Goal: Find specific page/section: Find specific page/section

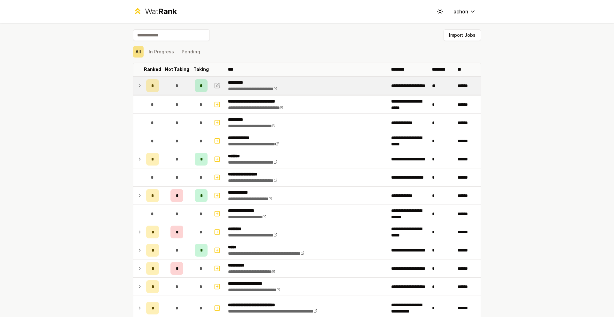
click at [137, 88] on icon at bounding box center [139, 86] width 5 height 8
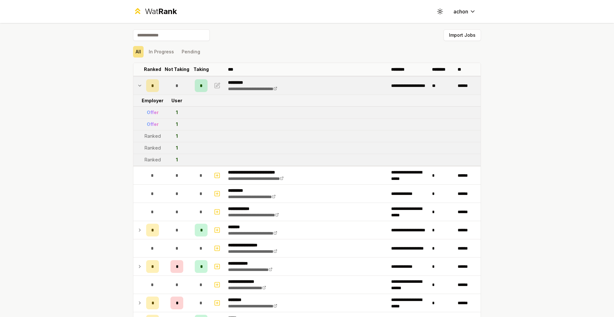
click at [137, 86] on icon at bounding box center [139, 86] width 5 height 8
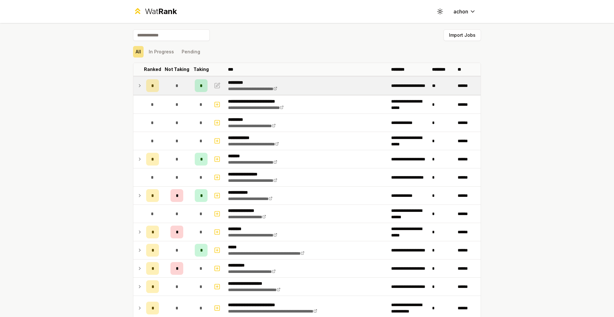
click at [137, 86] on icon at bounding box center [139, 86] width 5 height 8
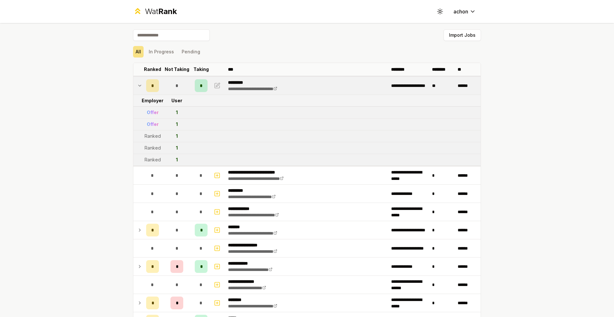
click at [137, 86] on icon at bounding box center [139, 86] width 5 height 8
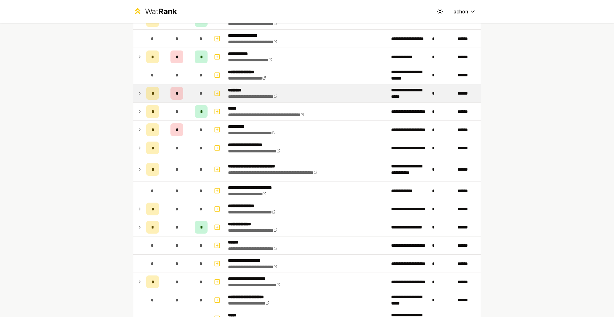
scroll to position [184, 0]
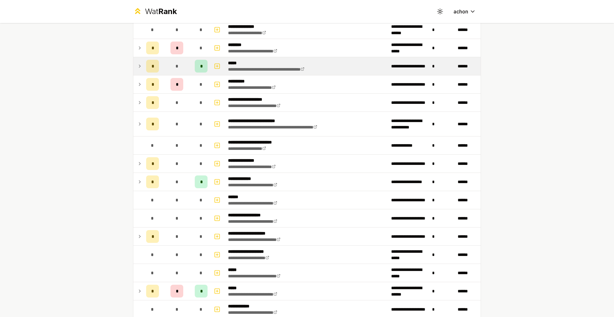
click at [137, 68] on icon at bounding box center [139, 66] width 5 height 8
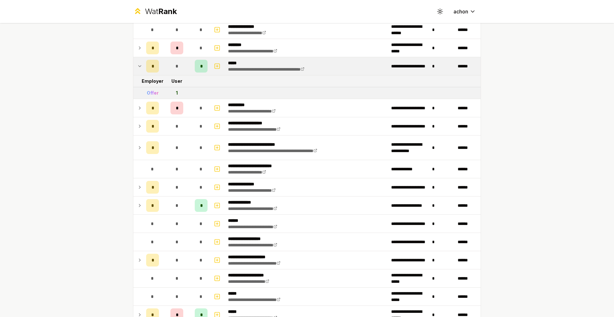
click at [137, 68] on icon at bounding box center [139, 66] width 5 height 8
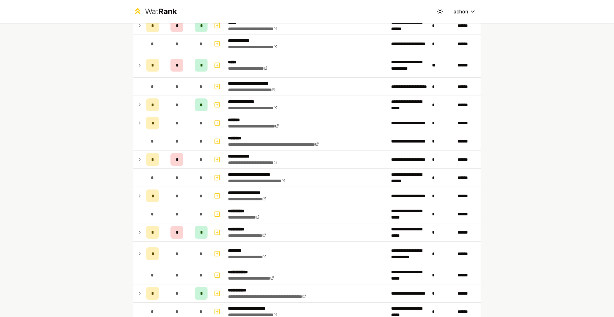
scroll to position [449, 0]
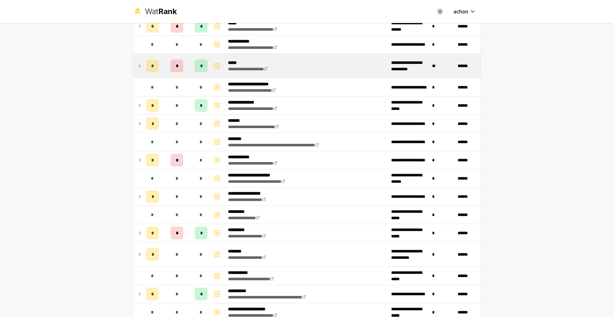
click at [137, 64] on icon at bounding box center [139, 66] width 5 height 8
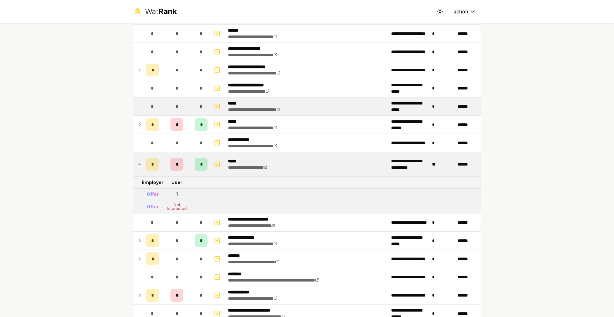
scroll to position [331, 0]
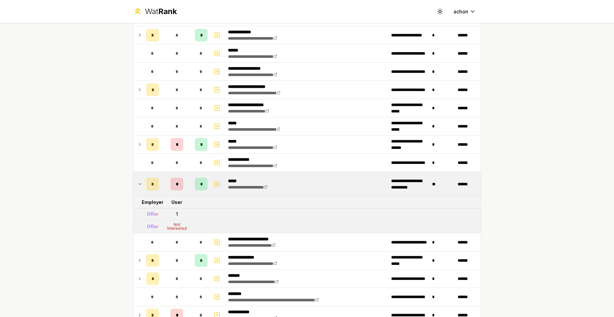
click at [134, 182] on td at bounding box center [138, 184] width 10 height 24
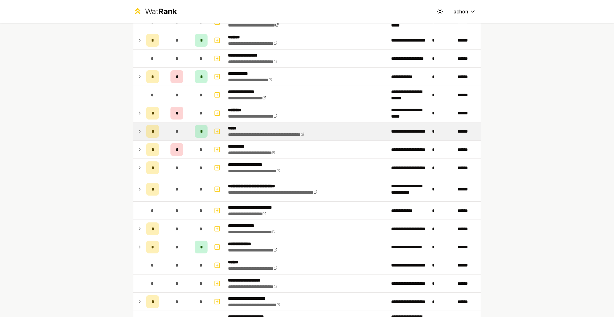
scroll to position [74, 0]
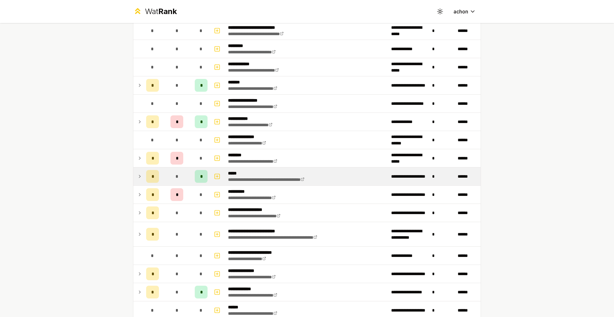
click at [138, 174] on icon at bounding box center [139, 177] width 5 height 8
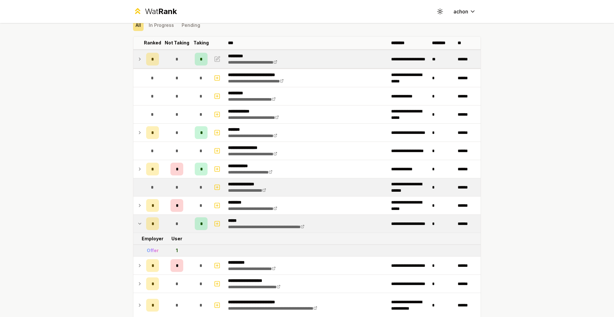
scroll to position [19, 0]
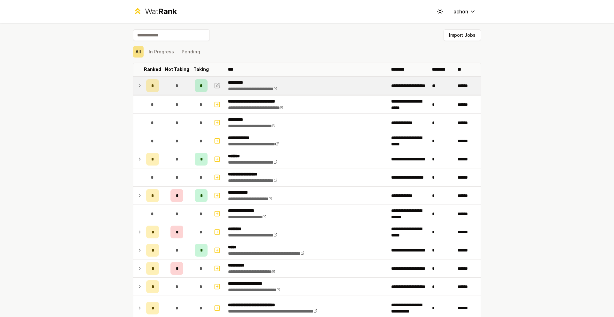
click at [139, 85] on icon at bounding box center [139, 86] width 5 height 8
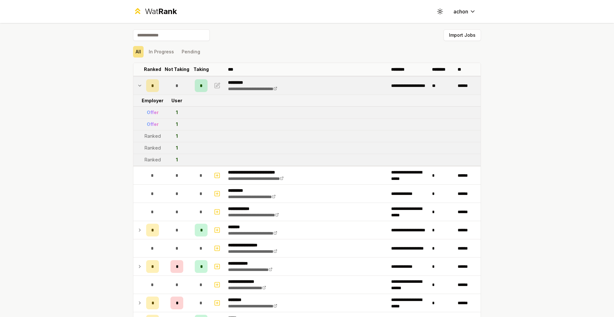
click at [139, 85] on icon at bounding box center [139, 86] width 5 height 8
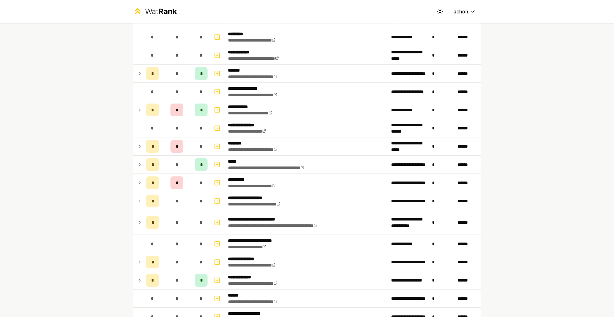
scroll to position [101, 0]
